Goal: Information Seeking & Learning: Find specific page/section

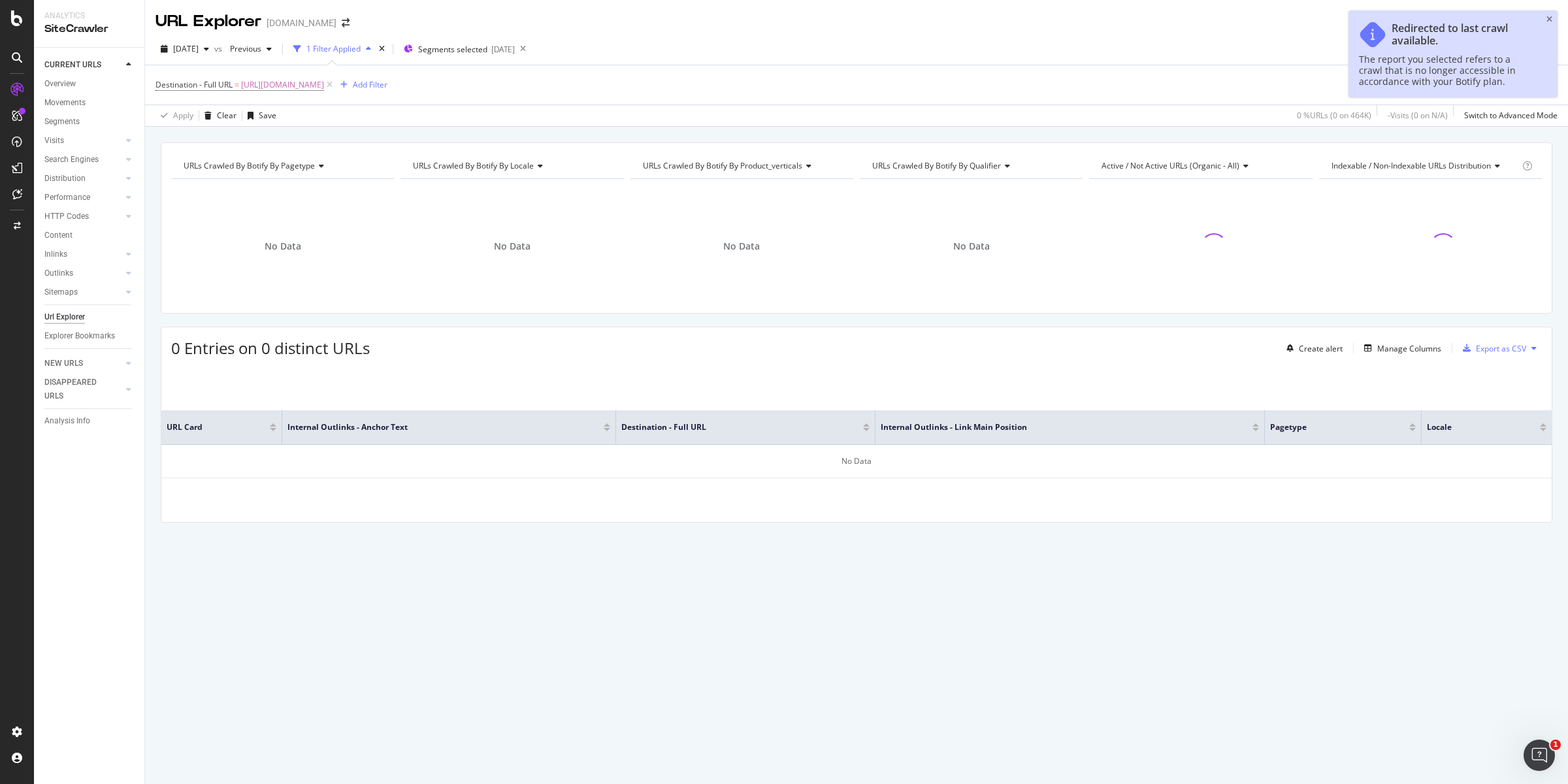
click at [732, 339] on div "0 Entries on 0 distinct URLs Create alert Manage Columns Export as CSV" at bounding box center [857, 343] width 1390 height 32
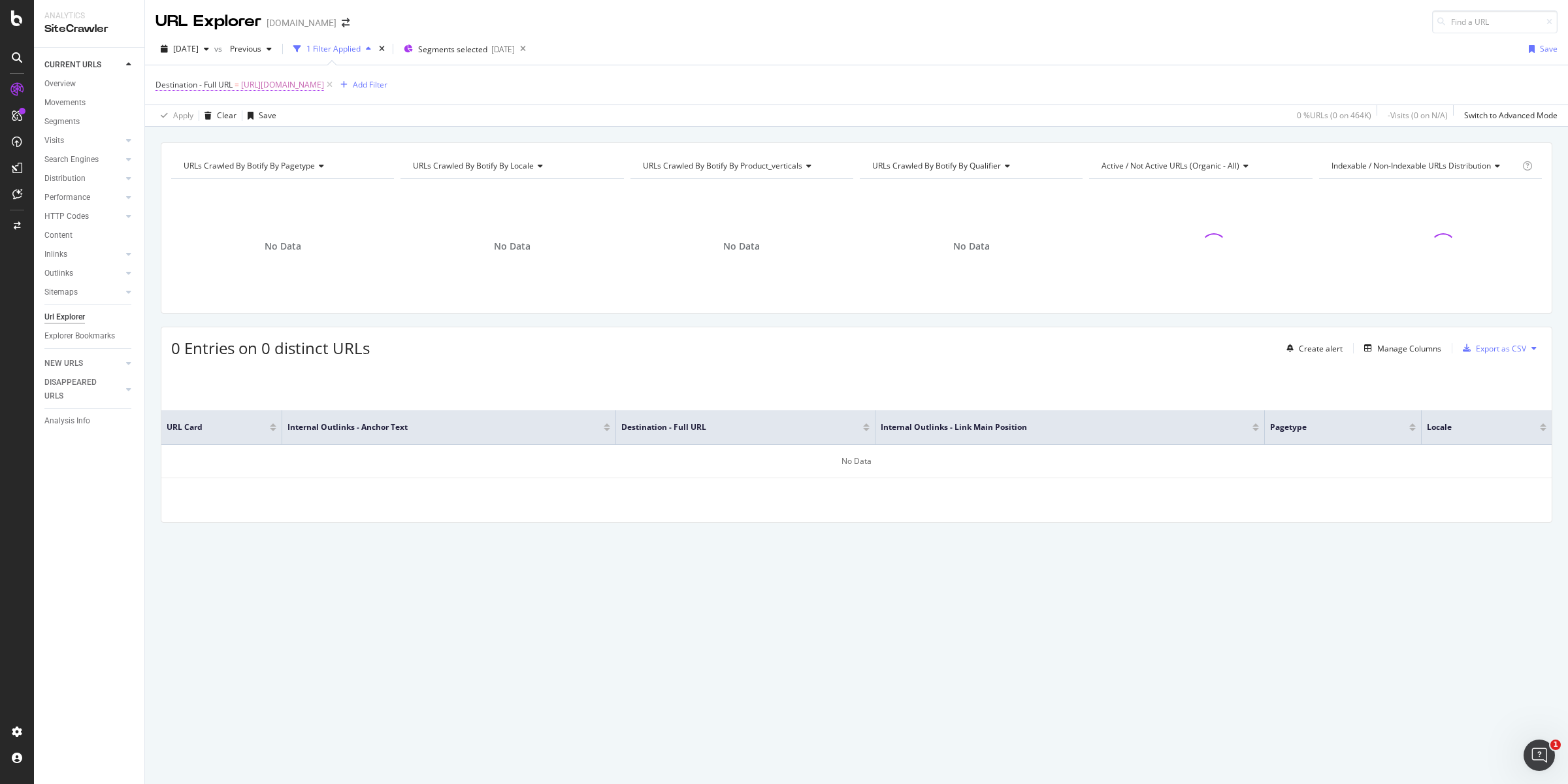
click at [324, 82] on span "https://www.canva.com/vi_vn/thiet-ke/ke-hoach-hang-ngay/" at bounding box center [282, 85] width 83 height 18
click at [198, 183] on input "https://www.canva.com/vi_vn/thiet-ke/ke-hoach-hang-ngay/" at bounding box center [229, 187] width 123 height 21
paste input "fr_fr/citations/courte"
type input "https://www.canva.com/fr_fr/citations/courte/"
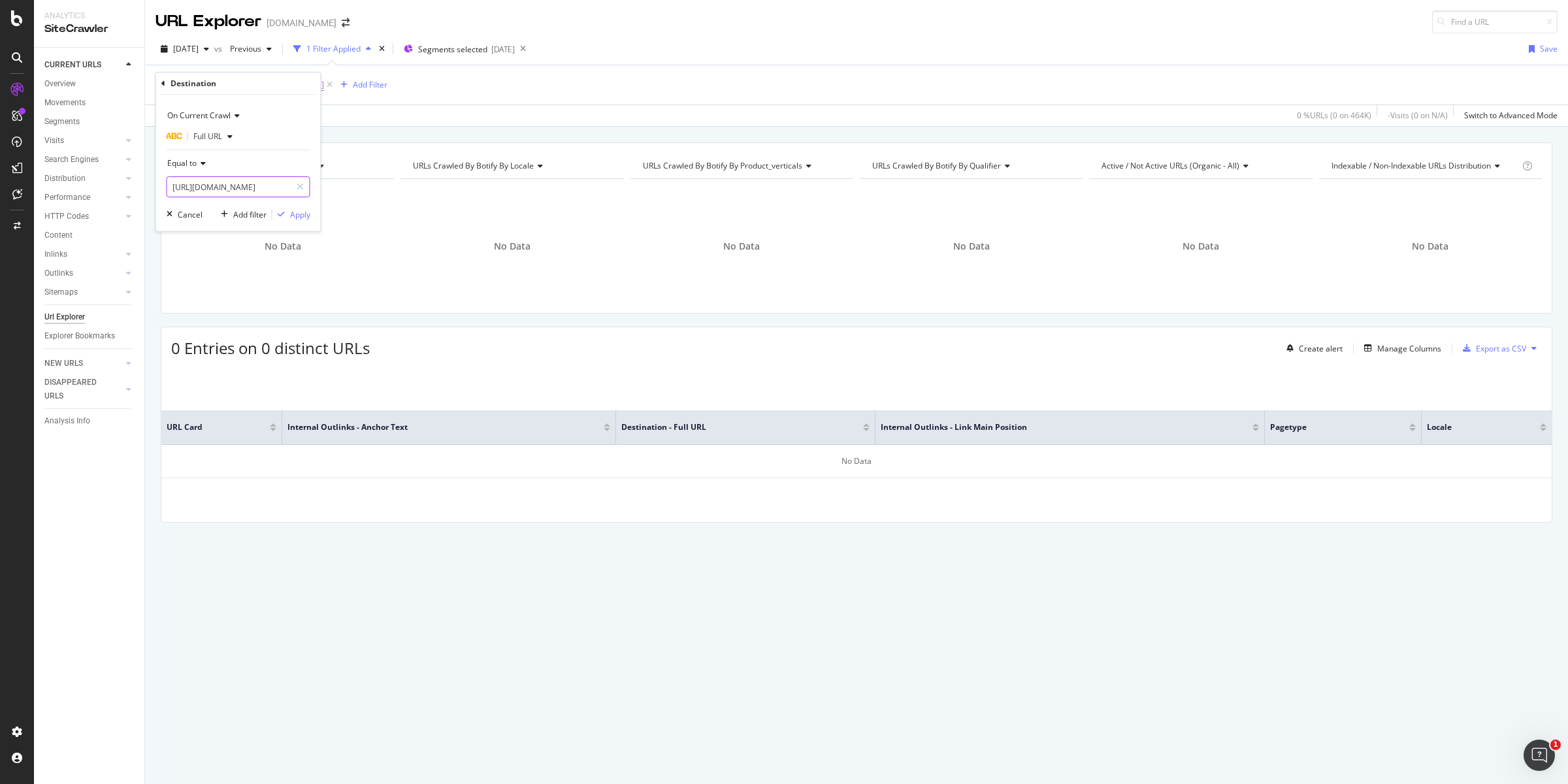
scroll to position [0, 55]
click at [298, 213] on div "Apply" at bounding box center [300, 215] width 21 height 11
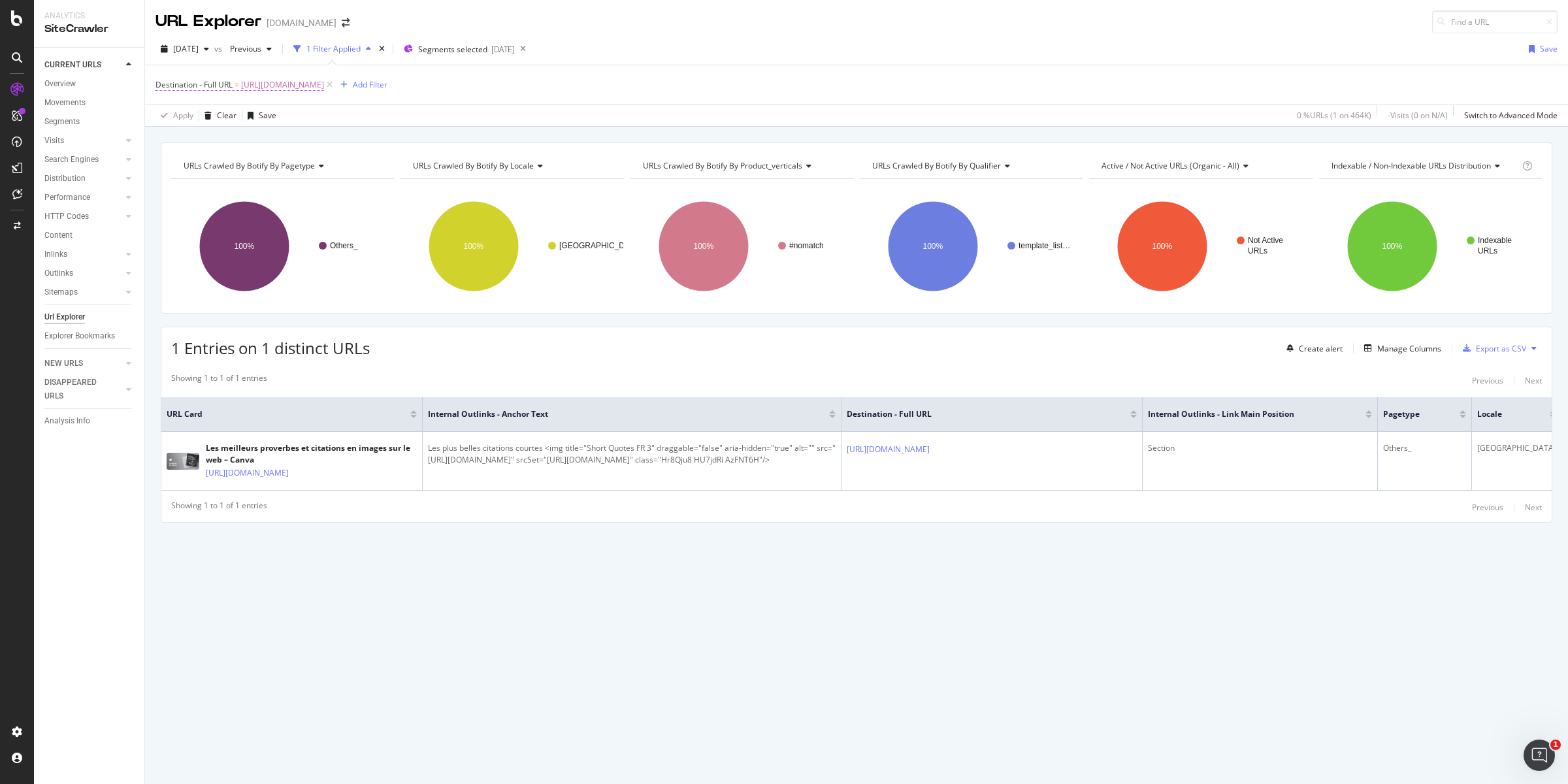
click at [324, 81] on span "https://www.canva.com/fr_fr/citations/courte/" at bounding box center [282, 85] width 83 height 18
click at [265, 182] on input "https://www.canva.com/fr_fr/citations/courte/" at bounding box center [229, 187] width 123 height 21
paste input "instagram"
type input "https://www.canva.com/fr_fr/citations/instagram/"
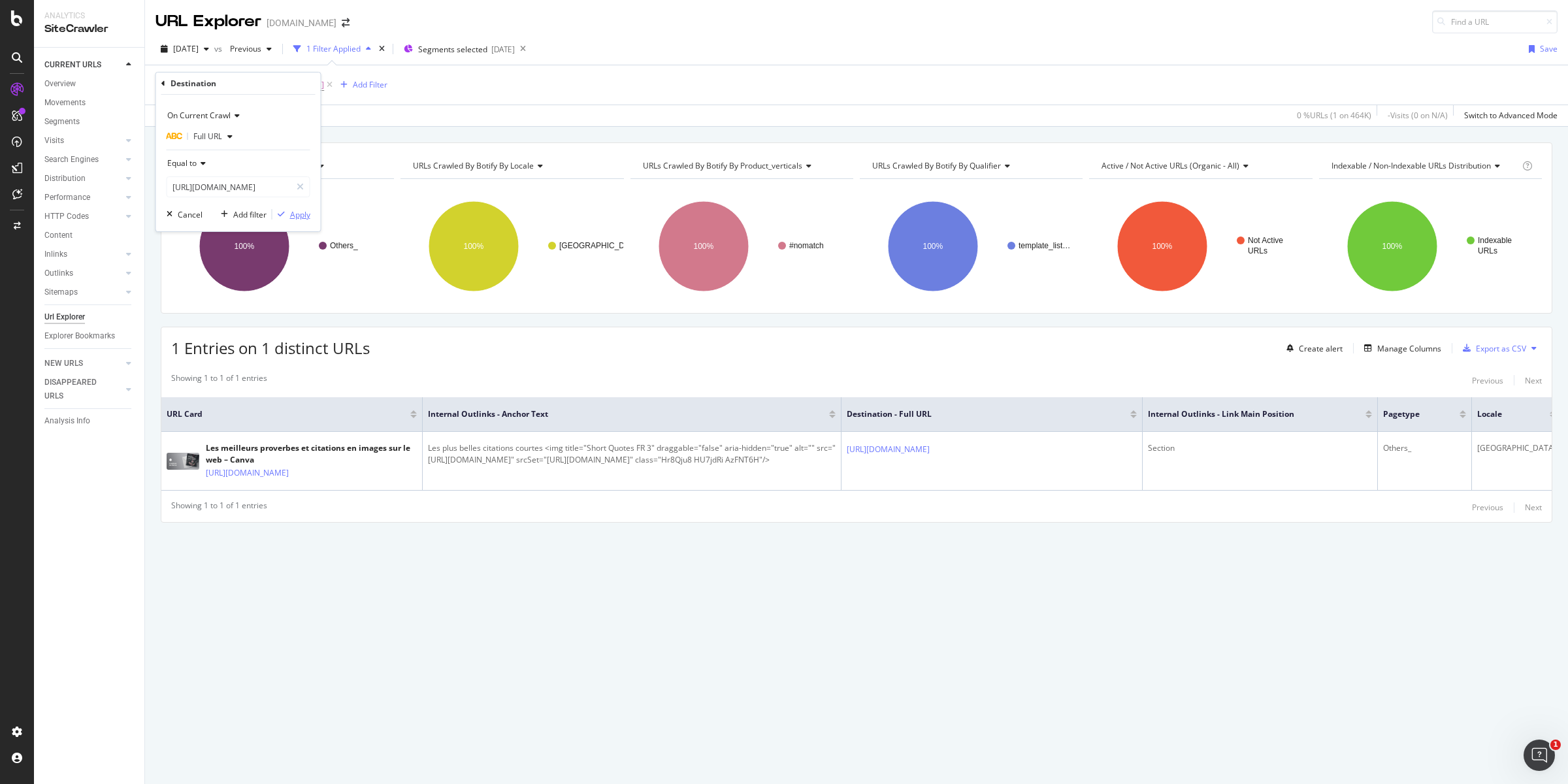
click at [303, 213] on div "Apply" at bounding box center [300, 215] width 21 height 11
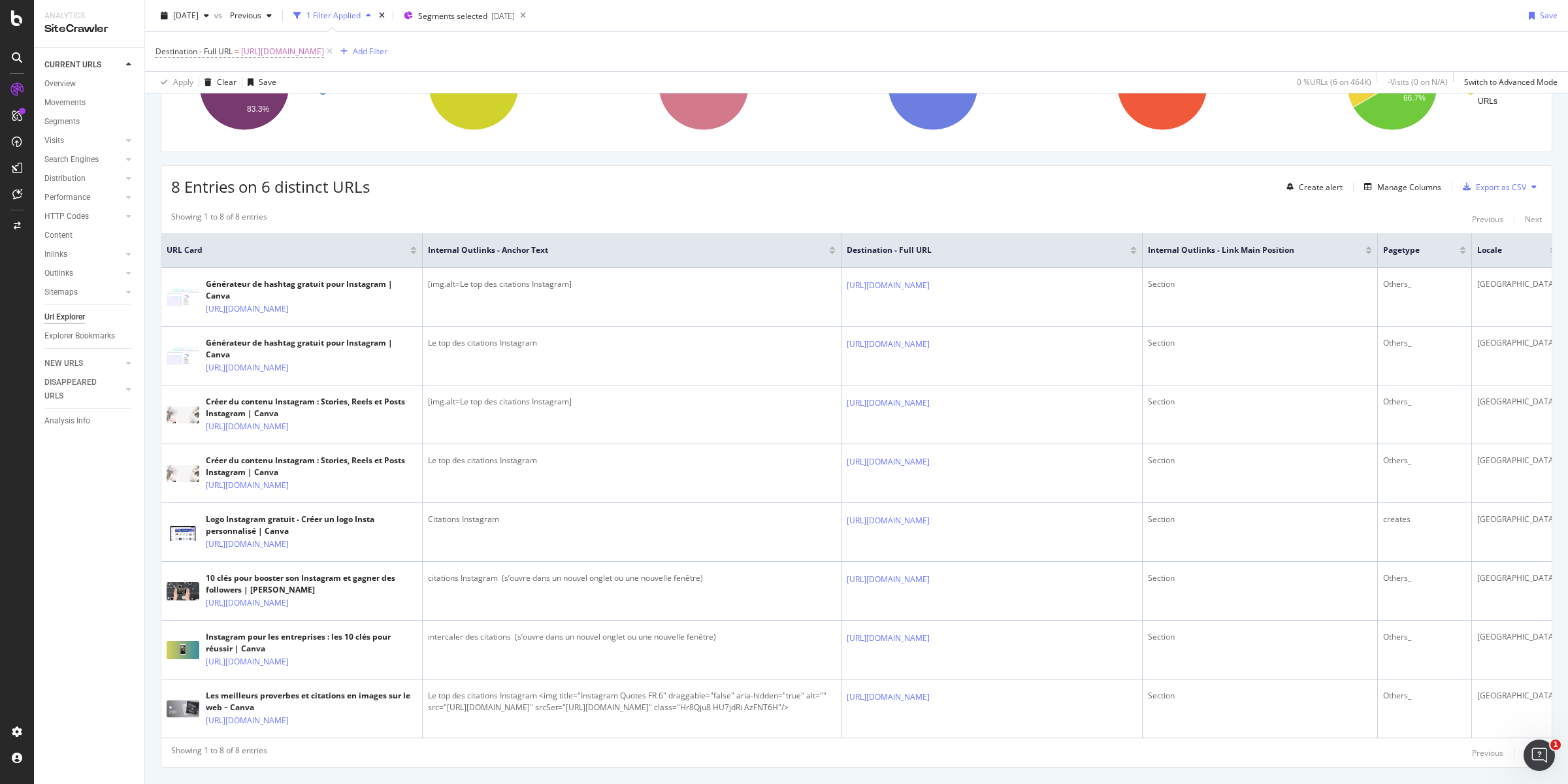
scroll to position [148, 0]
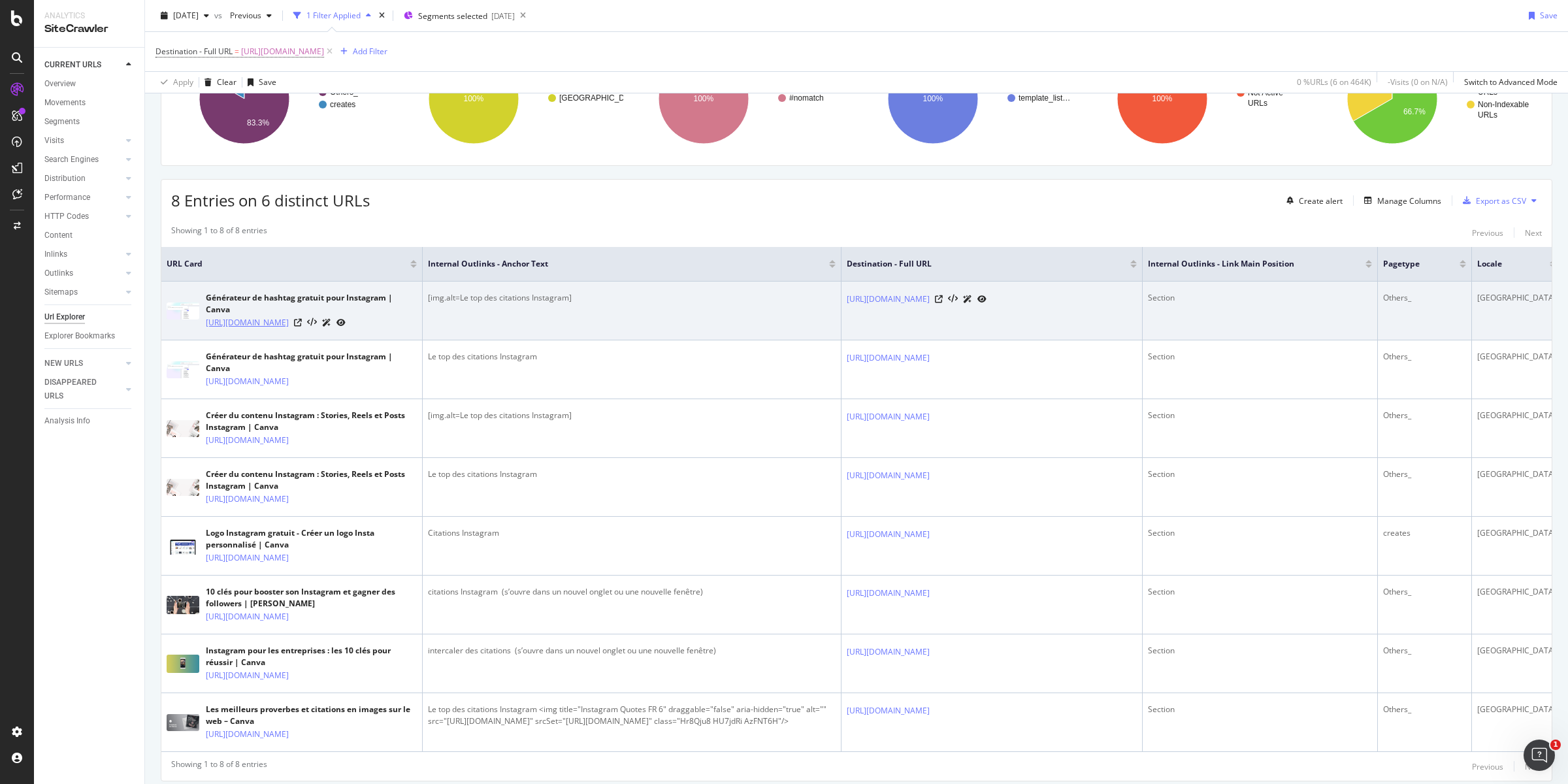
drag, startPoint x: 249, startPoint y: 348, endPoint x: 205, endPoint y: 322, distance: 51.1
click at [205, 321] on td "Générateur de hashtag gratuit pour Instagram | Canva https://www.canva.com/fr_f…" at bounding box center [292, 311] width 261 height 59
copy link "https://www.canva.com/fr_fr/generateur-hashtag/"
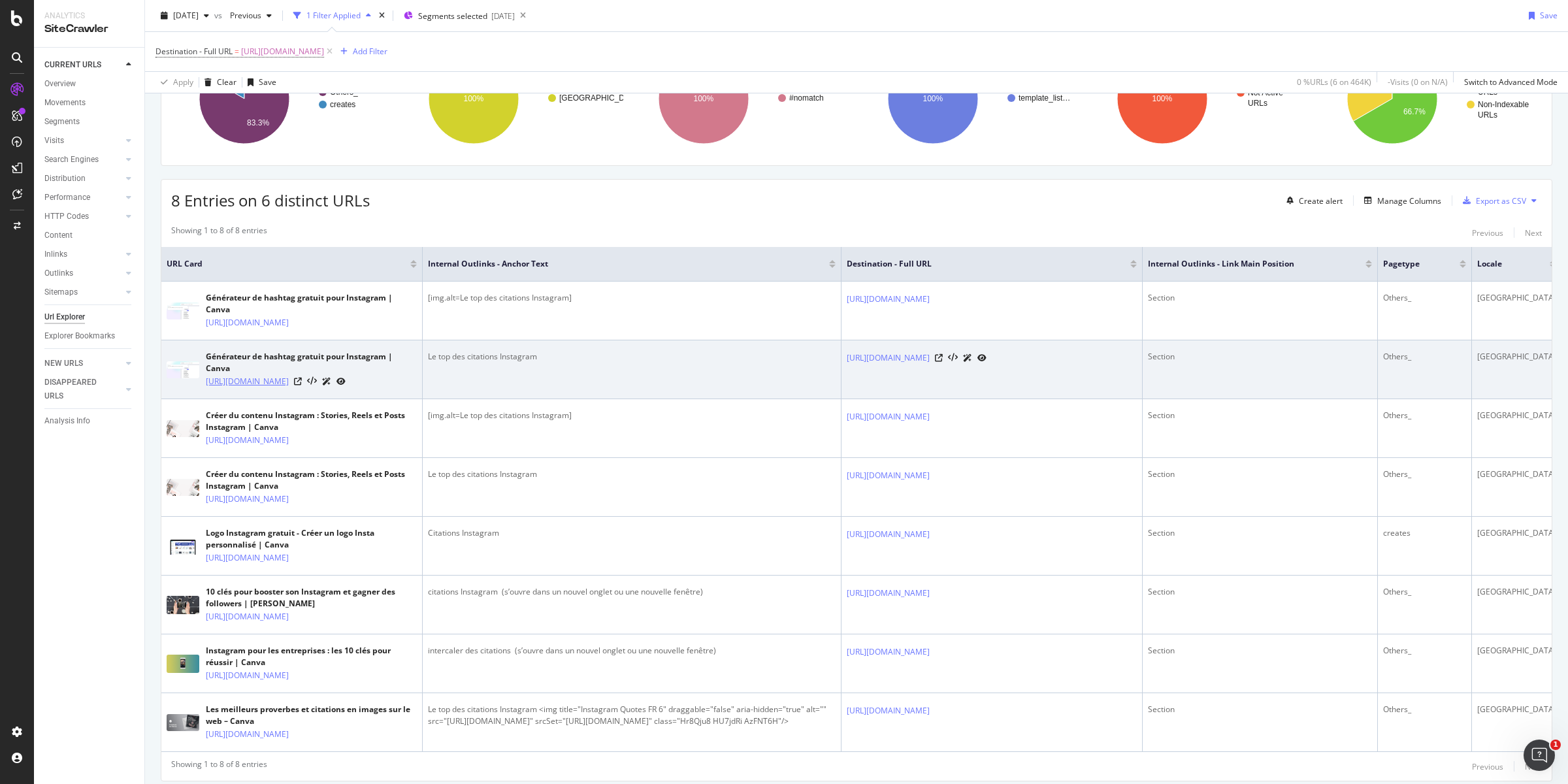
drag, startPoint x: 280, startPoint y: 409, endPoint x: 275, endPoint y: 404, distance: 7.1
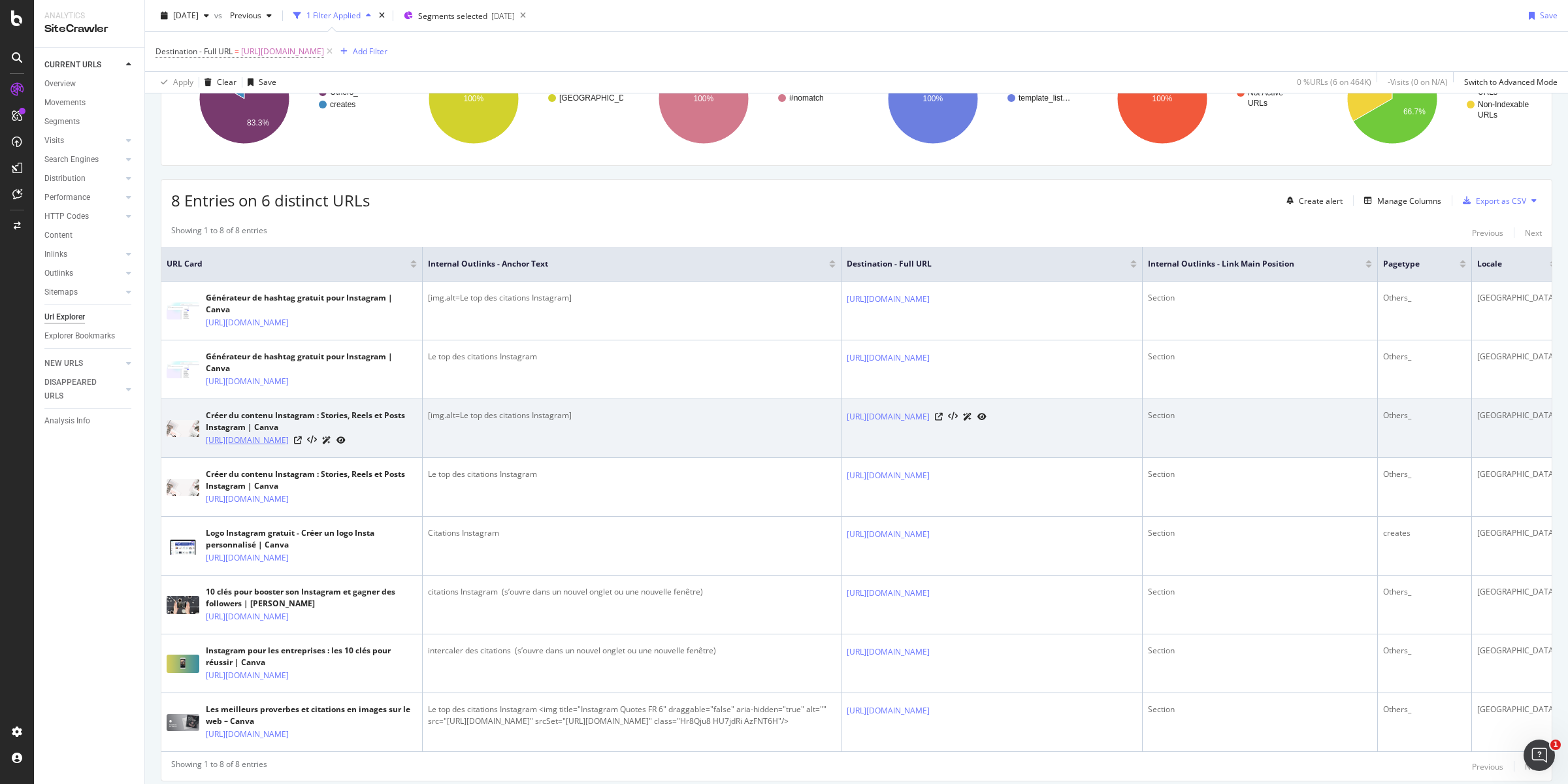
copy link "https://www.canva.com/fr_fr/instagram/"
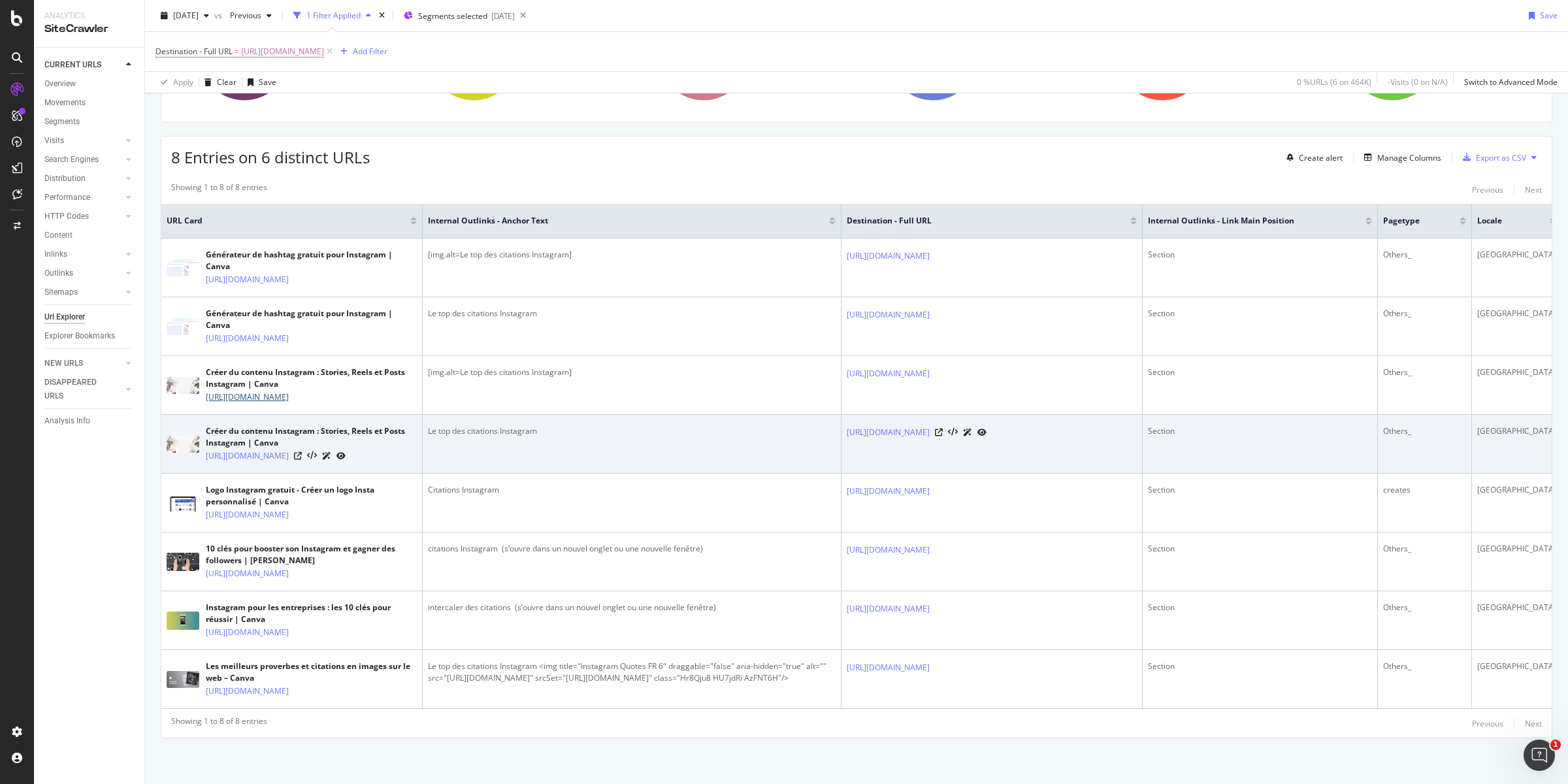
scroll to position [210, 0]
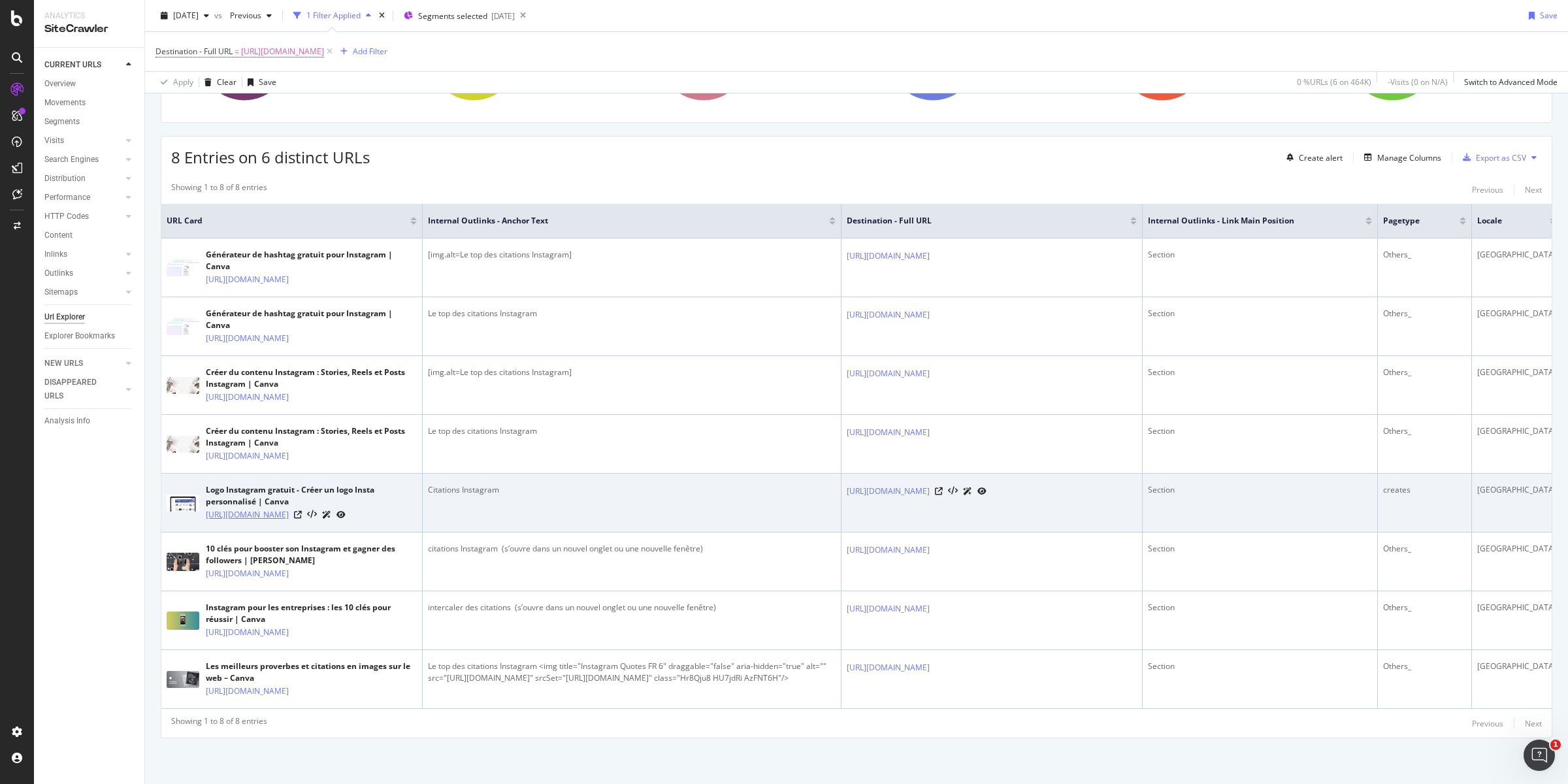
copy link "https://www.canva.com/fr_fr/creer/logo-instagram/"
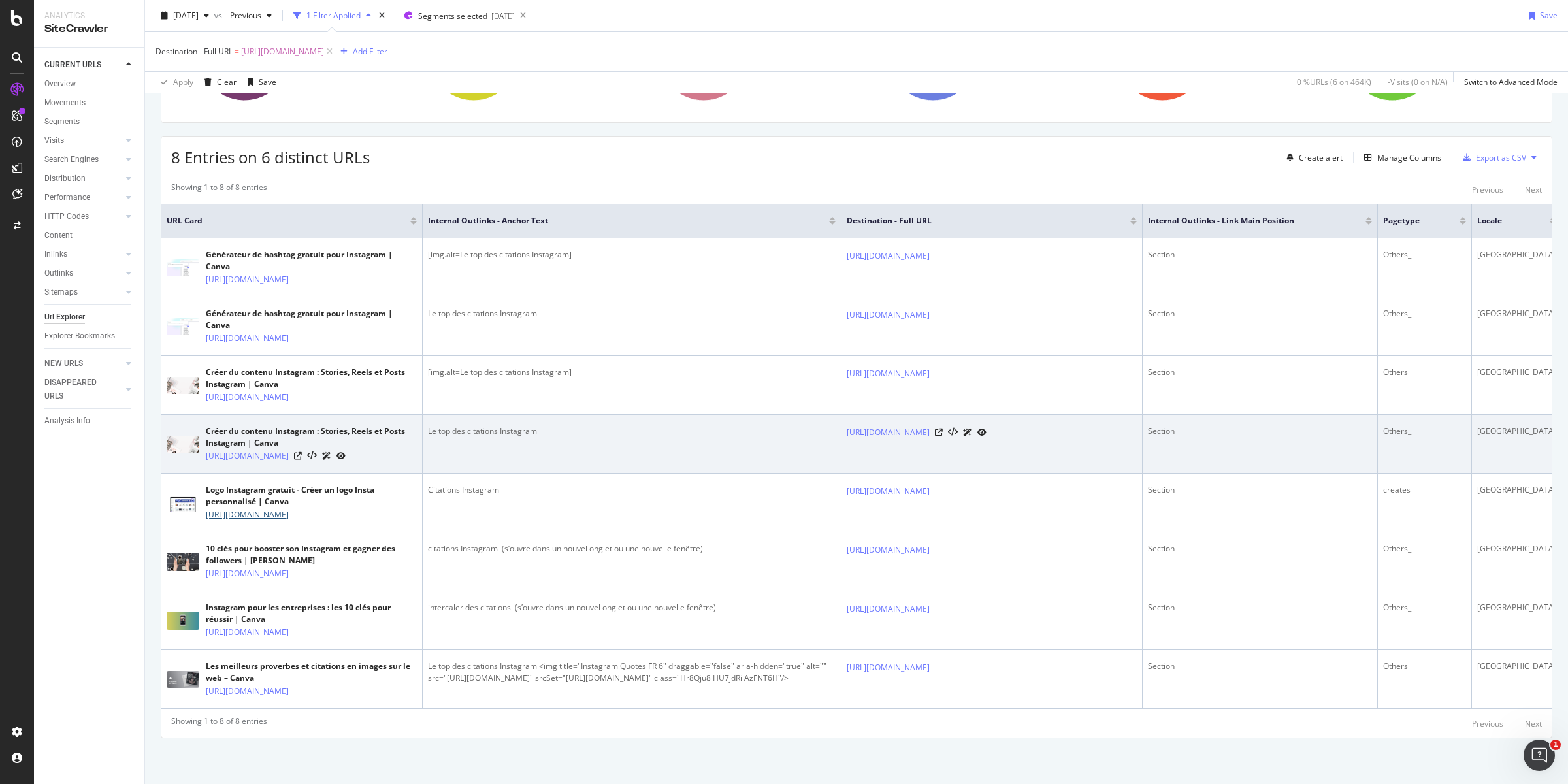
scroll to position [281, 0]
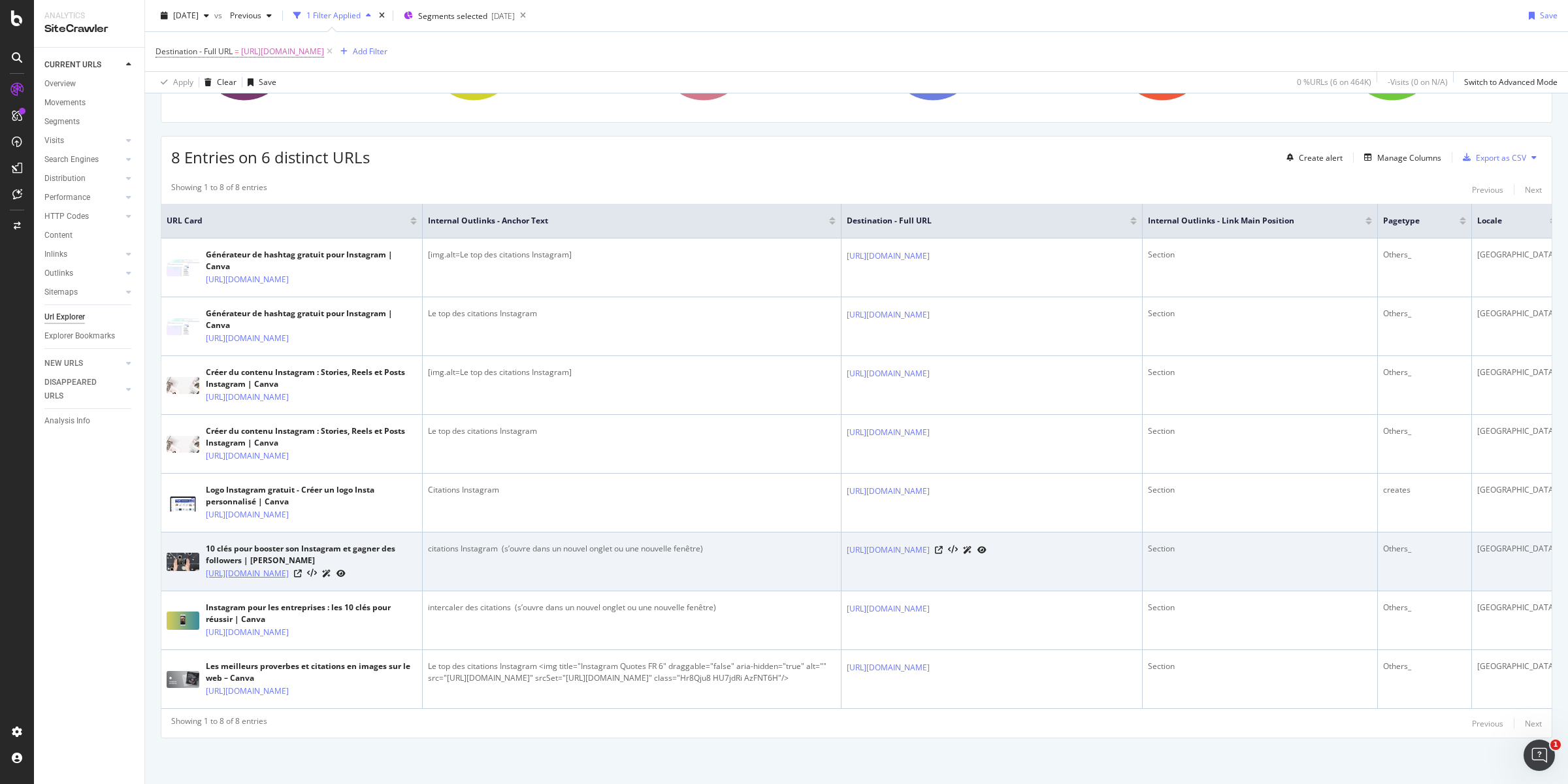
copy link "https://www.canva.com/fr_fr/decouvrir/instagram-gagner-plus-followers/"
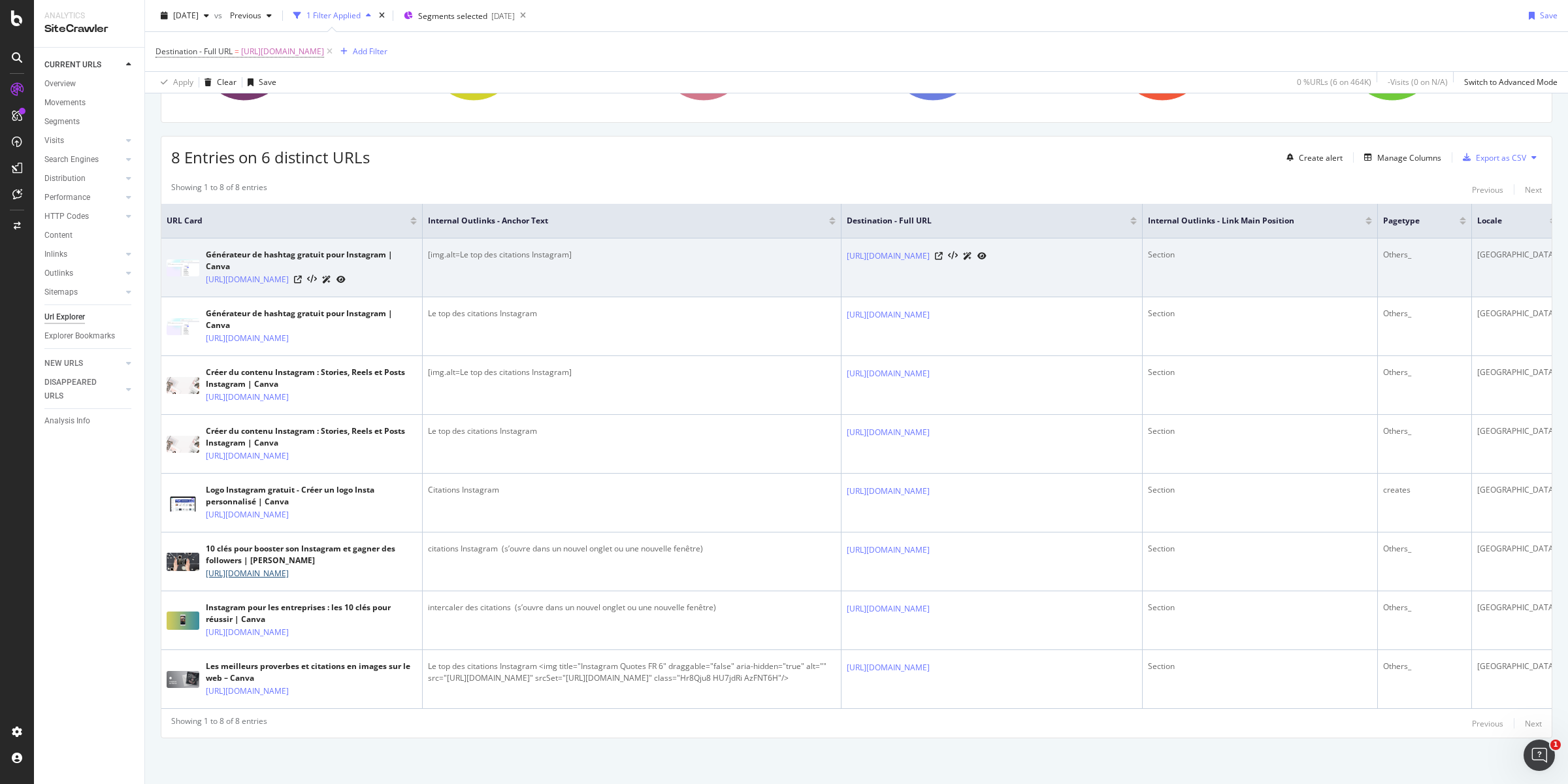
scroll to position [256, 0]
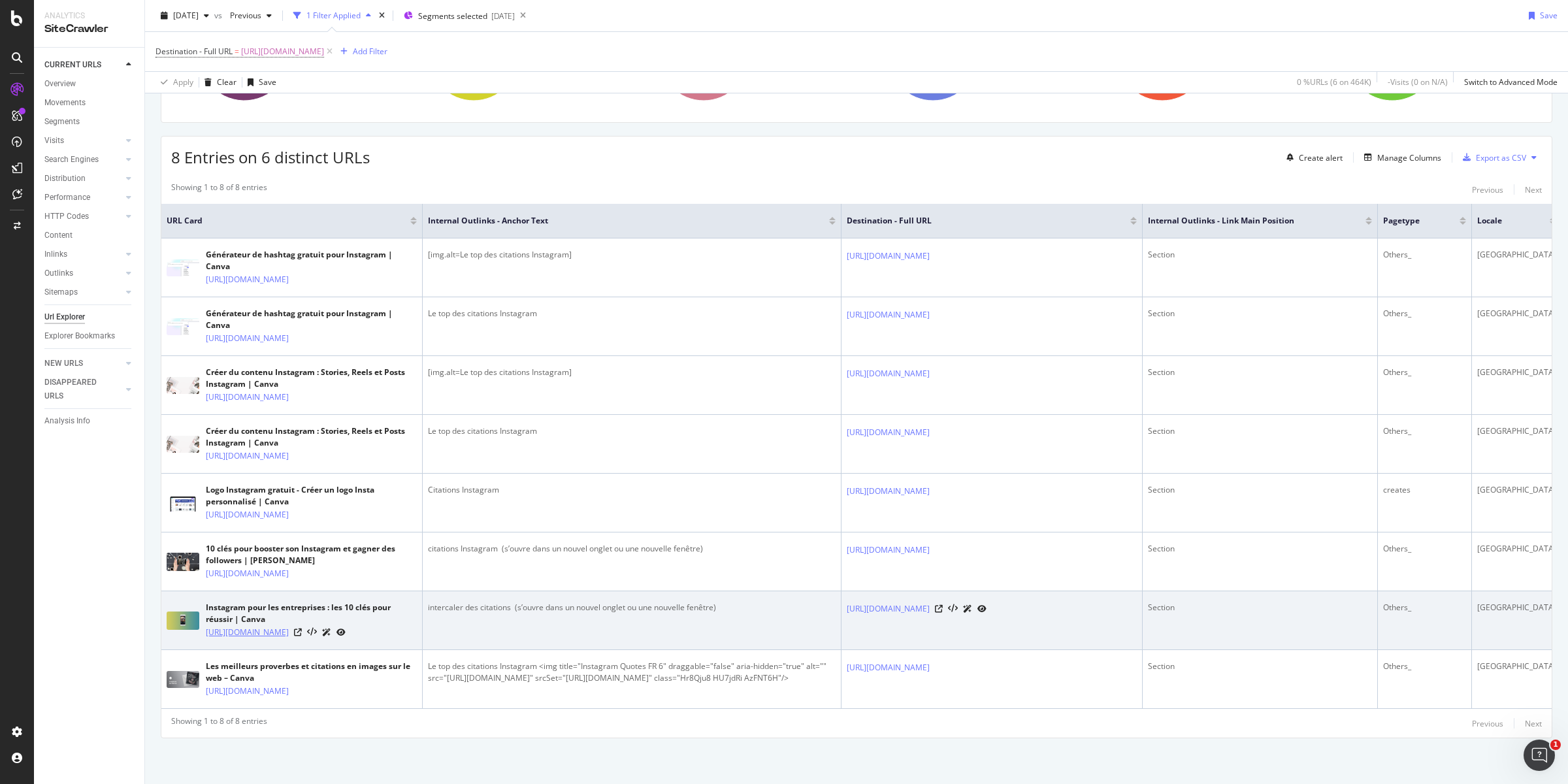
copy link "https://www.canva.com/fr_fr/decouvrir/instagram-et-entreprises-les-10-cles-du-s…"
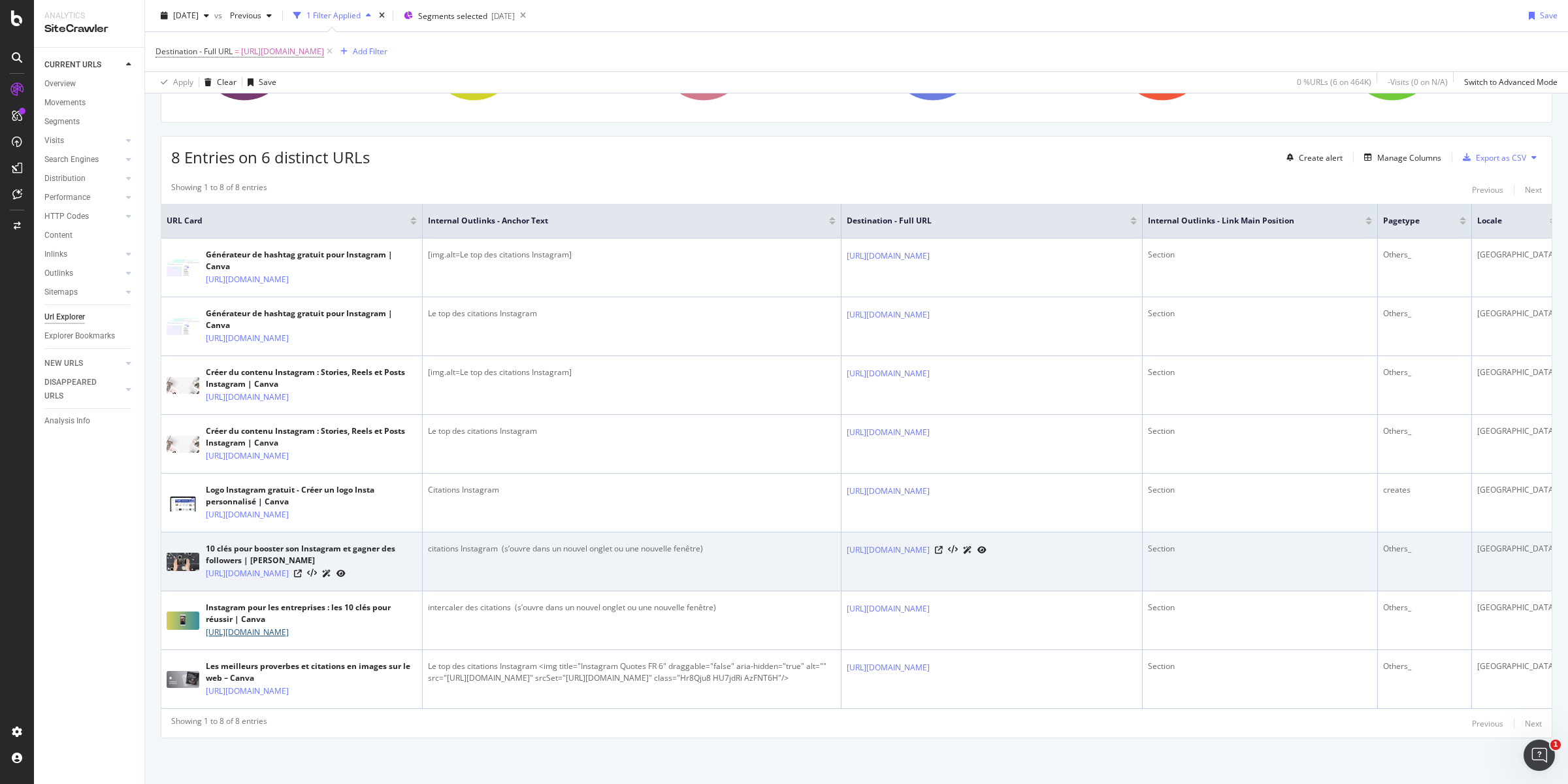
scroll to position [281, 0]
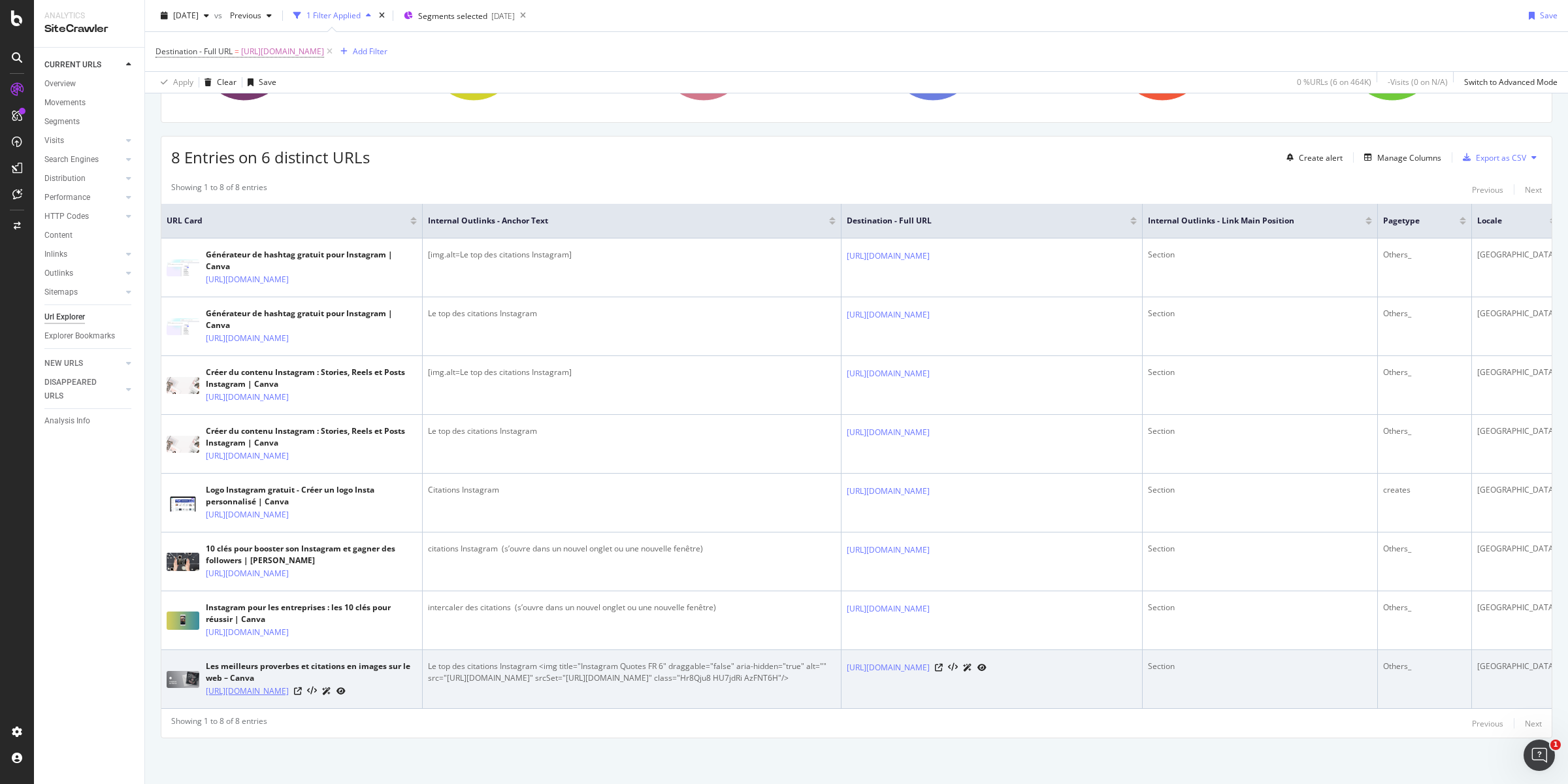
copy link "https://www.canva.com/fr_fr/citations/page/2/"
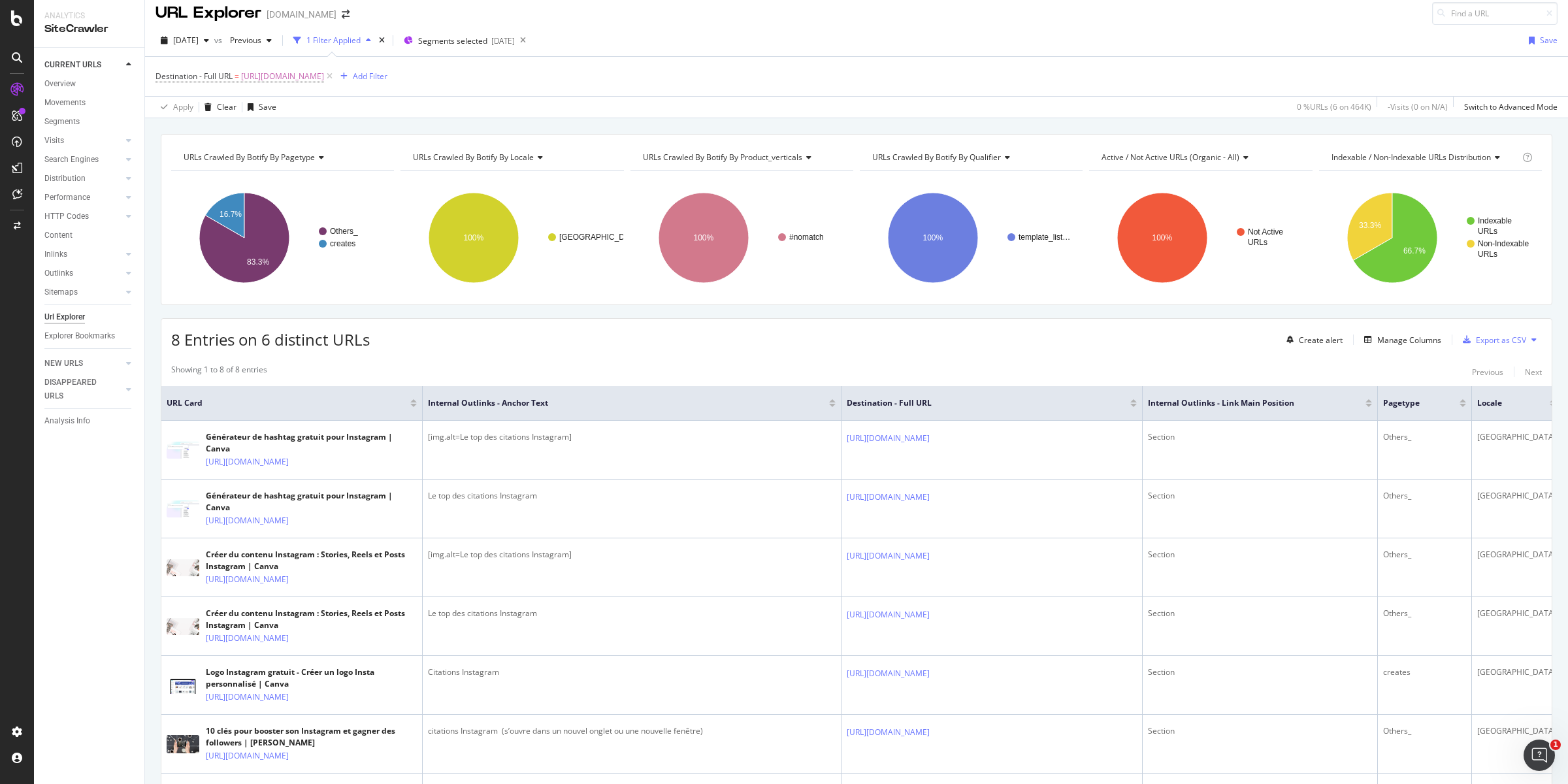
scroll to position [0, 0]
